Goal: Task Accomplishment & Management: Complete application form

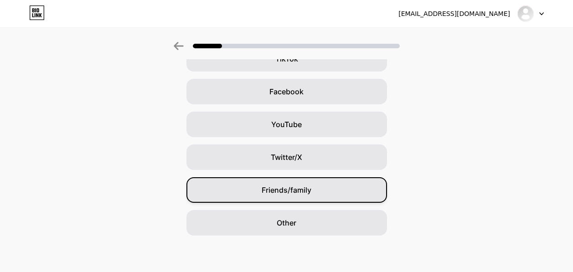
scroll to position [75, 0]
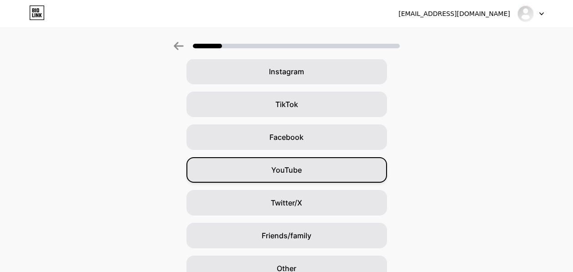
click at [300, 180] on div "YouTube" at bounding box center [286, 170] width 201 height 26
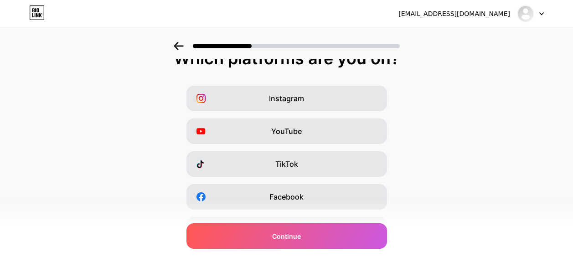
scroll to position [0, 0]
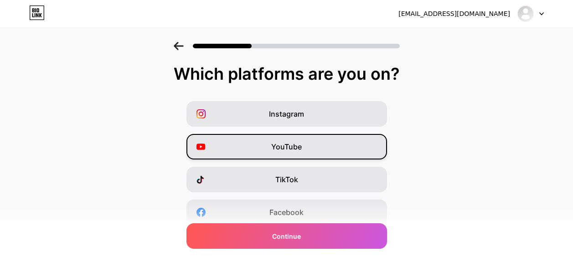
click at [307, 158] on div "YouTube" at bounding box center [286, 147] width 201 height 26
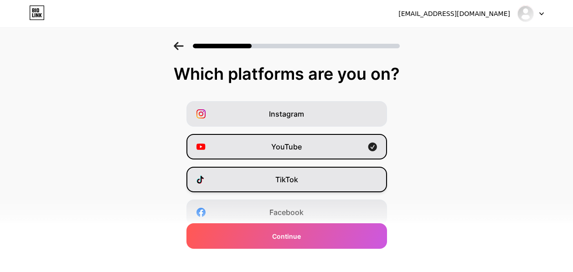
click at [309, 169] on div "Instagram YouTube TikTok Facebook Twitter/X Buy Me a Coffee Snapchat I have a w…" at bounding box center [287, 228] width 564 height 255
click at [309, 170] on div "TikTok" at bounding box center [286, 180] width 201 height 26
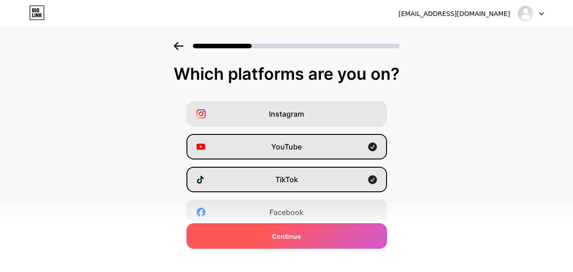
click at [309, 244] on div "Continue" at bounding box center [286, 236] width 201 height 26
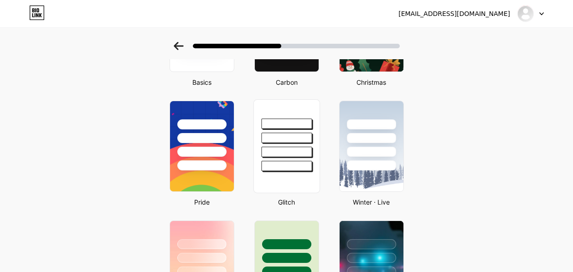
scroll to position [182, 0]
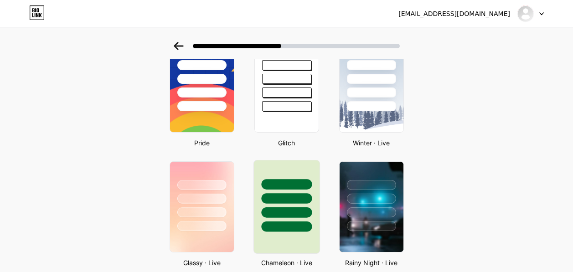
click at [300, 185] on div at bounding box center [286, 184] width 51 height 10
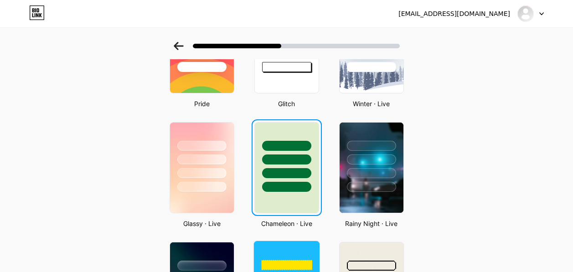
scroll to position [0, 0]
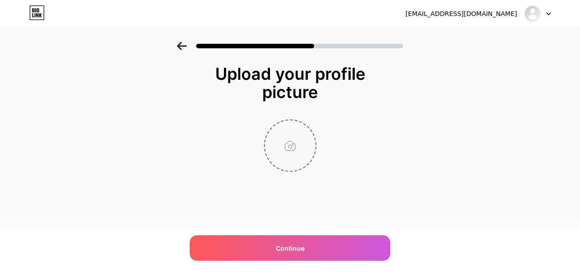
click at [279, 148] on input "file" at bounding box center [290, 145] width 51 height 51
type input "C:\fakepath\custom-skinmc.png"
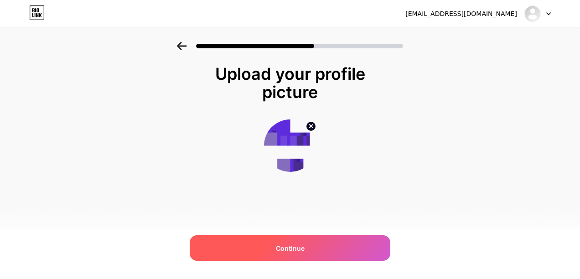
click at [321, 254] on div "Continue" at bounding box center [290, 248] width 201 height 26
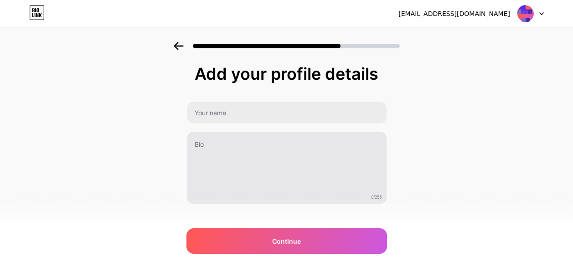
scroll to position [0, 7]
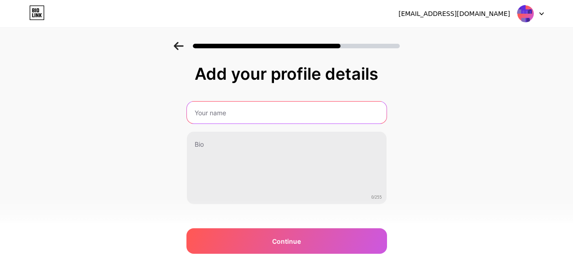
click at [292, 113] on input "text" at bounding box center [287, 113] width 200 height 22
type input "no nnb"
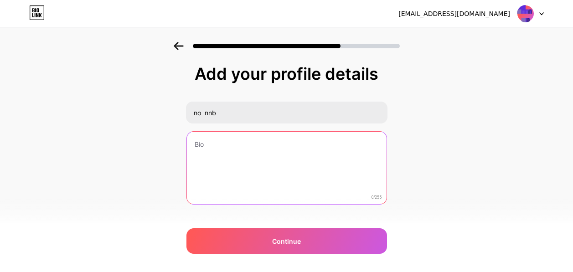
click at [330, 142] on textarea at bounding box center [287, 168] width 200 height 73
type textarea "re"
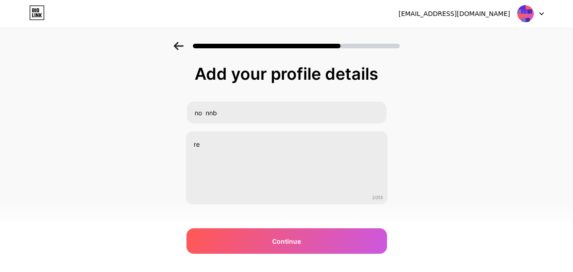
click at [281, 228] on div "Add your profile details no nnb re 2/255 Continue Error" at bounding box center [286, 158] width 201 height 186
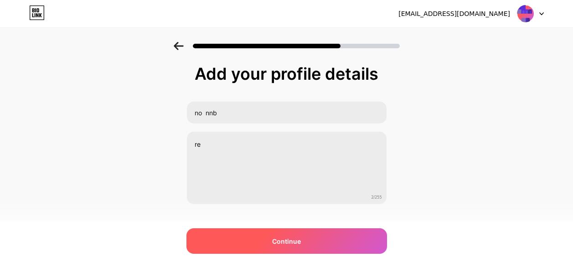
click at [284, 234] on div "Continue" at bounding box center [286, 241] width 201 height 26
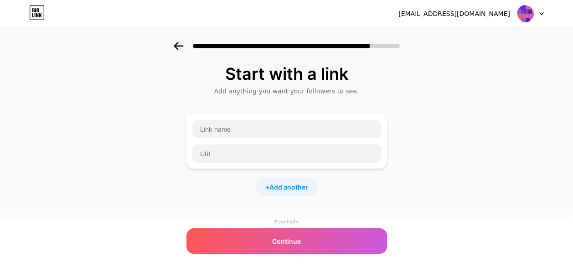
scroll to position [0, 0]
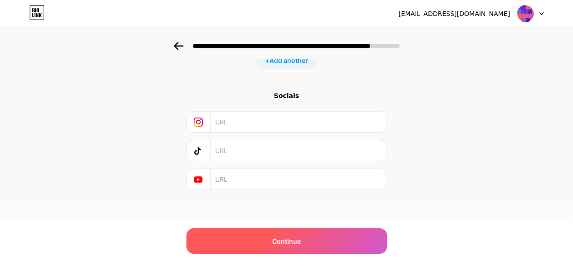
click at [305, 237] on div "Continue" at bounding box center [286, 241] width 201 height 26
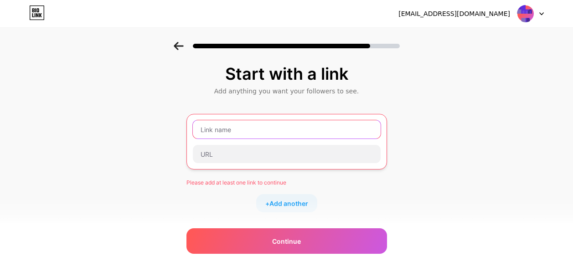
click at [263, 132] on input "text" at bounding box center [287, 129] width 188 height 18
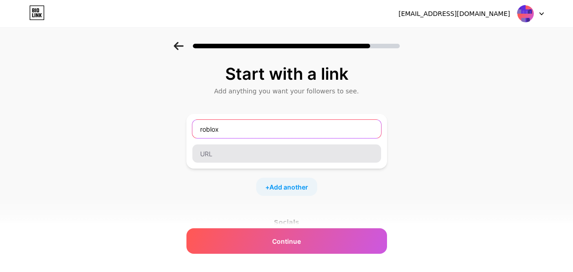
type input "roblox"
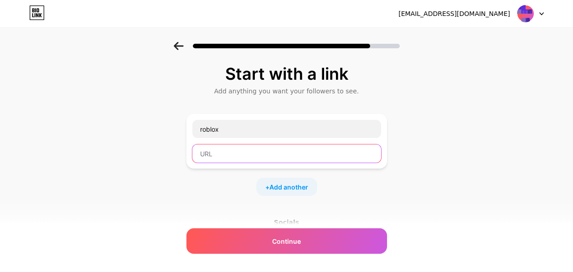
click at [247, 149] on input "text" at bounding box center [286, 153] width 189 height 18
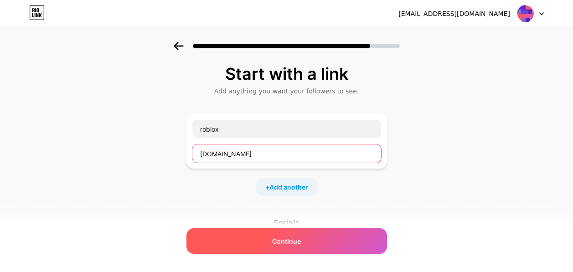
type input "roblox.com"
click at [285, 236] on div "Continue" at bounding box center [286, 241] width 201 height 26
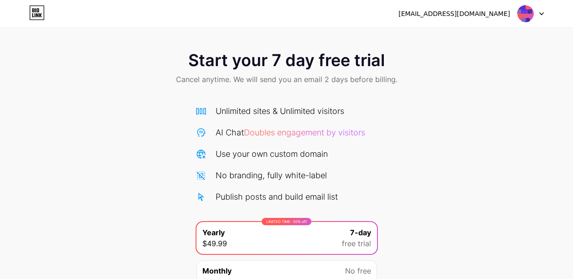
click at [41, 19] on icon at bounding box center [36, 12] width 15 height 15
